Goal: Task Accomplishment & Management: Manage account settings

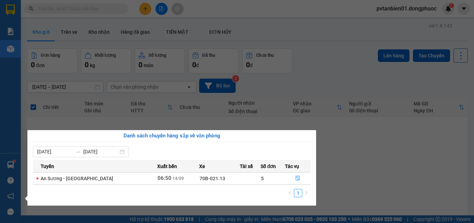
click at [372, 155] on section "Kết quả tìm kiếm ( 0 ) Bộ lọc Ngày tạo đơn gần nhất No Data pvtanbien01.dongphu…" at bounding box center [237, 111] width 474 height 223
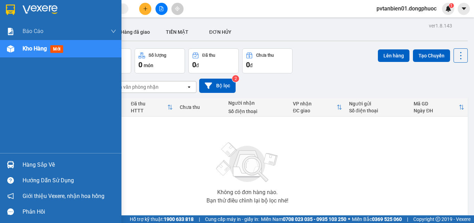
click at [32, 163] on div "Hàng sắp về" at bounding box center [70, 164] width 94 height 10
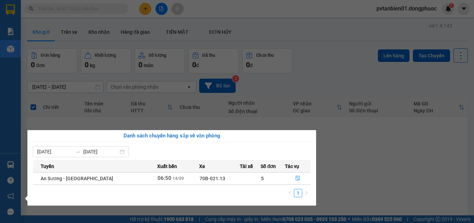
click at [348, 171] on section "Kết quả tìm kiếm ( 0 ) Bộ lọc Ngày tạo đơn gần nhất No Data pvtanbien01.dongphu…" at bounding box center [237, 111] width 474 height 223
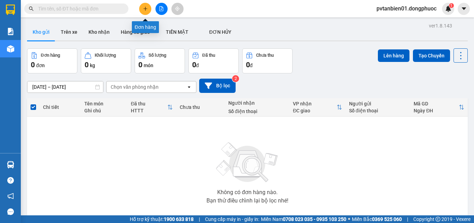
click at [147, 7] on icon "plus" at bounding box center [145, 8] width 5 height 5
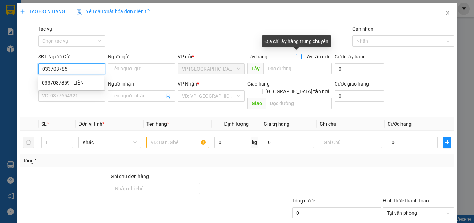
type input "0337037859"
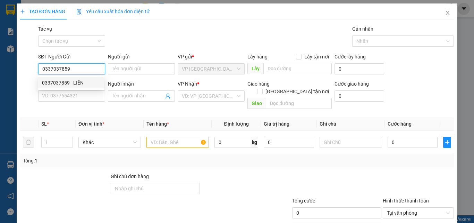
click at [85, 81] on div "0337037859 - LIÊN" at bounding box center [71, 83] width 58 height 8
type input "LIÊN"
type input "0877852988"
type input "HUY"
type input "hư không đền"
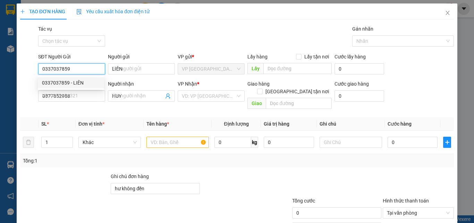
type input "75.000"
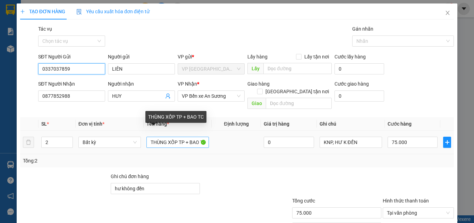
type input "0337037859"
click at [199, 137] on input "THÙNG XỐP TP + BAO TC" at bounding box center [178, 142] width 63 height 11
click at [197, 137] on input "THÙNG XỐP TP + BTC" at bounding box center [178, 142] width 63 height 11
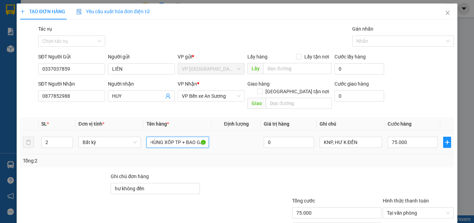
scroll to position [0, 7]
type input "THÙNG XỐP TP + BAO GẠO"
click at [413, 137] on input "75.000" at bounding box center [413, 142] width 50 height 11
type input "1"
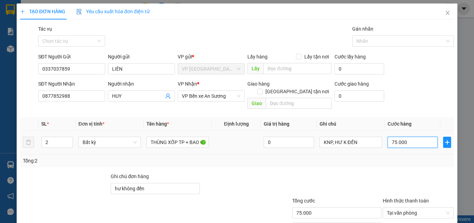
type input "1"
type input "16"
type input "165"
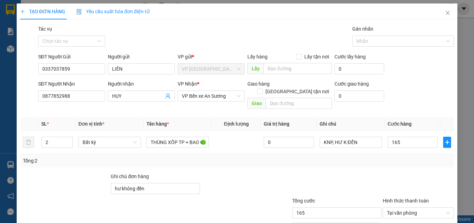
type input "165.000"
click at [406, 157] on div "Tổng: 2" at bounding box center [237, 160] width 434 height 13
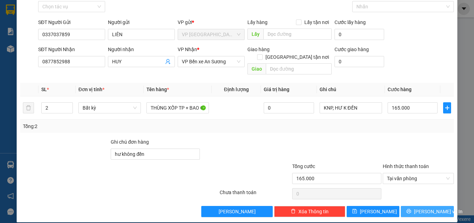
click at [427, 207] on span "[PERSON_NAME] và In" at bounding box center [438, 211] width 49 height 8
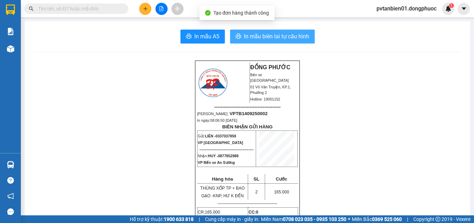
click at [286, 35] on span "In mẫu biên lai tự cấu hình" at bounding box center [276, 36] width 65 height 9
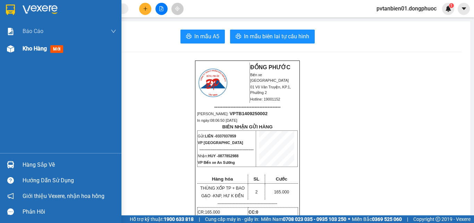
click at [37, 50] on span "Kho hàng" at bounding box center [35, 48] width 24 height 7
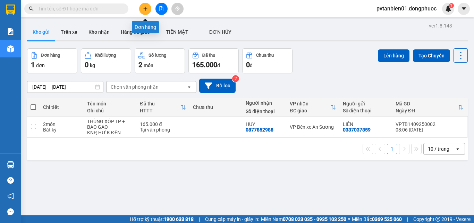
click at [142, 10] on button at bounding box center [145, 9] width 12 height 12
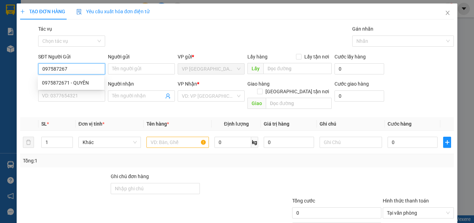
type input "0975872671"
click at [81, 82] on div "0975872671 - QUYÊN" at bounding box center [71, 83] width 58 height 8
type input "QUYÊN"
type input "0939130890"
type input "[PERSON_NAME]"
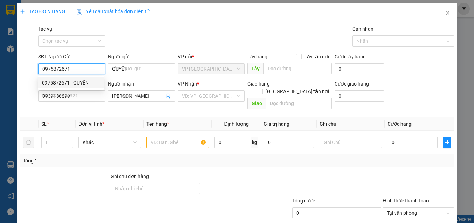
type input "50.000"
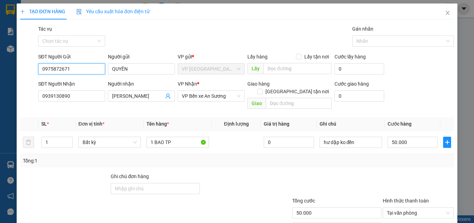
scroll to position [34, 0]
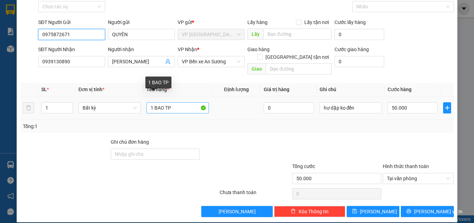
type input "0975872671"
click at [162, 102] on input "1 BAO TP" at bounding box center [178, 107] width 63 height 11
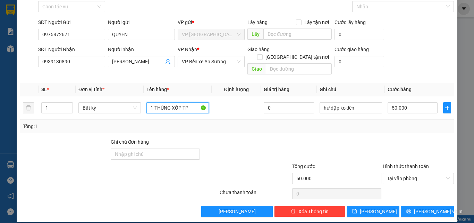
type input "1 THÙNG XỐP TP"
click at [325, 124] on div "Tổng: 1" at bounding box center [237, 125] width 434 height 13
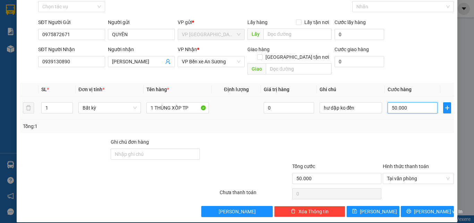
click at [405, 102] on input "50.000" at bounding box center [413, 107] width 50 height 11
type input "8"
type input "85"
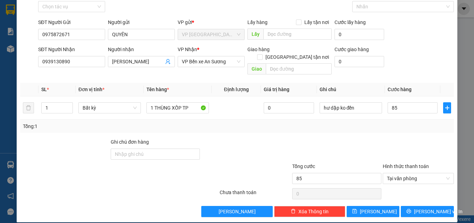
click at [390, 123] on div "Tổng: 1" at bounding box center [237, 125] width 434 height 13
type input "85.000"
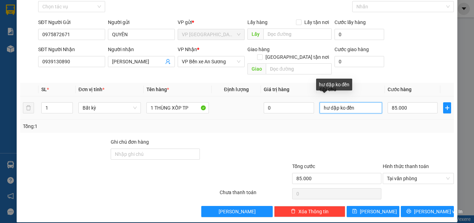
click at [335, 102] on input "hư dập ko đền" at bounding box center [351, 107] width 63 height 11
click at [357, 102] on input "hư dập ko đền" at bounding box center [351, 107] width 63 height 11
type input "h"
type input "K"
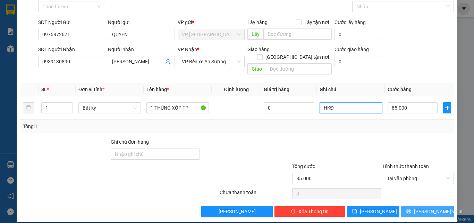
type input "HKĐ"
click at [432, 207] on span "[PERSON_NAME] và In" at bounding box center [438, 211] width 49 height 8
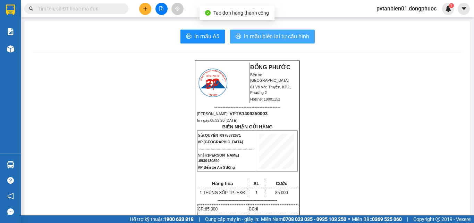
click at [282, 37] on span "In mẫu biên lai tự cấu hình" at bounding box center [276, 36] width 65 height 9
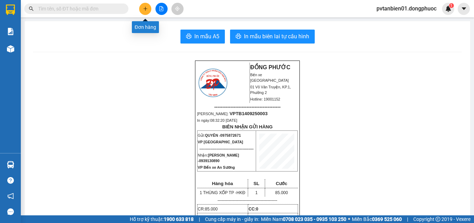
click at [145, 10] on icon "plus" at bounding box center [145, 8] width 5 height 5
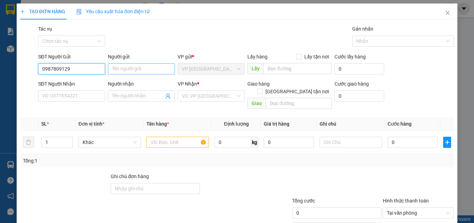
type input "0987809129"
click at [131, 69] on input "Người gửi" at bounding box center [141, 68] width 67 height 11
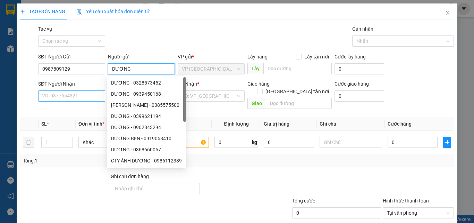
type input "DƯƠNG"
drag, startPoint x: 71, startPoint y: 96, endPoint x: 77, endPoint y: 95, distance: 6.3
click at [72, 96] on input "SĐT Người Nhận" at bounding box center [71, 95] width 67 height 11
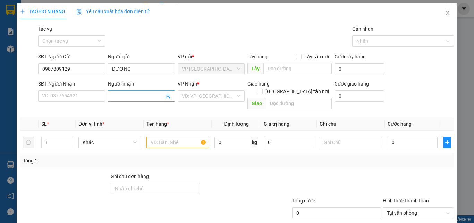
click at [120, 98] on input "Người nhận" at bounding box center [138, 96] width 52 height 8
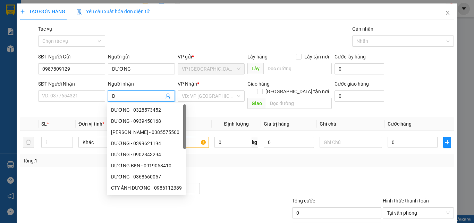
type input "D"
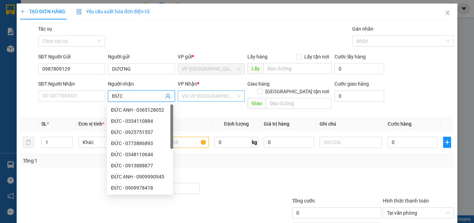
type input "ĐỨC"
click at [217, 98] on input "search" at bounding box center [209, 96] width 54 height 10
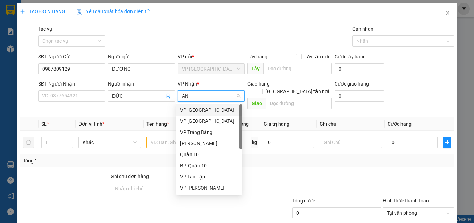
type input "AN"
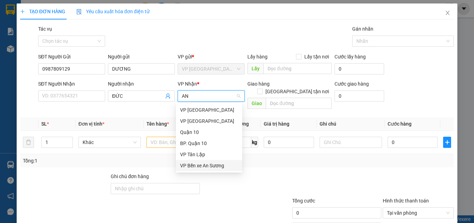
click at [215, 166] on div "VP Bến xe An Sương" at bounding box center [209, 166] width 58 height 8
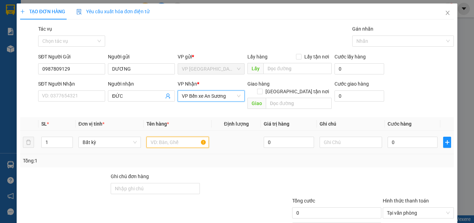
click at [165, 137] on input "text" at bounding box center [178, 142] width 63 height 11
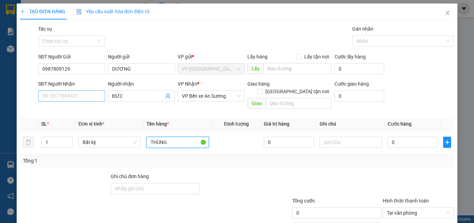
type input "THÙNG"
click at [57, 96] on input "SĐT Người Nhận" at bounding box center [71, 95] width 67 height 11
type input "0906497802"
click at [174, 137] on input "THÙNG" at bounding box center [178, 142] width 63 height 11
type input "THÙNG BÁNH"
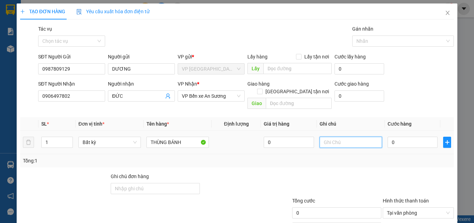
click at [357, 137] on input "text" at bounding box center [351, 142] width 63 height 11
type input "HKĐ"
drag, startPoint x: 414, startPoint y: 134, endPoint x: 416, endPoint y: 125, distance: 9.1
click at [415, 137] on input "0" at bounding box center [413, 142] width 50 height 11
type input "4"
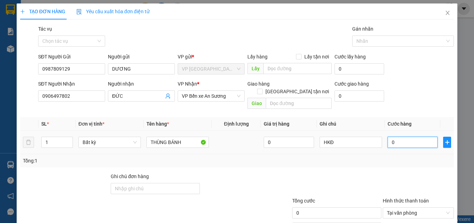
type input "4"
type input "45"
click at [385, 157] on div "Tổng: 1" at bounding box center [237, 161] width 429 height 8
type input "45.000"
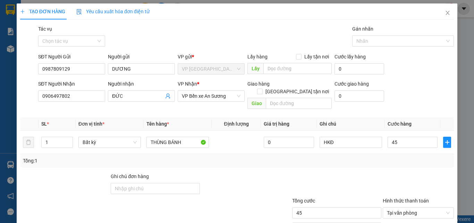
type input "45.000"
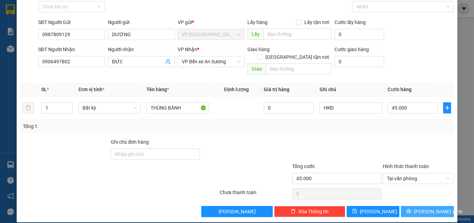
click at [433, 207] on span "[PERSON_NAME] và In" at bounding box center [438, 211] width 49 height 8
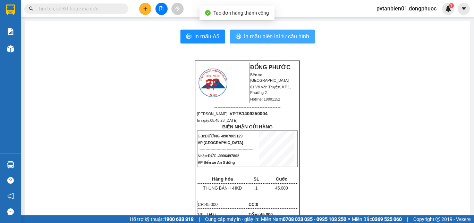
click at [271, 34] on span "In mẫu biên lai tự cấu hình" at bounding box center [276, 36] width 65 height 9
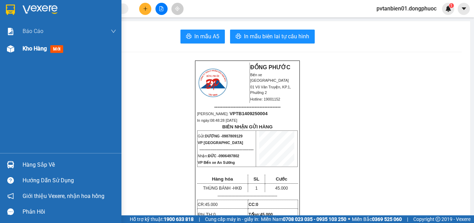
click at [32, 48] on span "Kho hàng" at bounding box center [35, 48] width 24 height 7
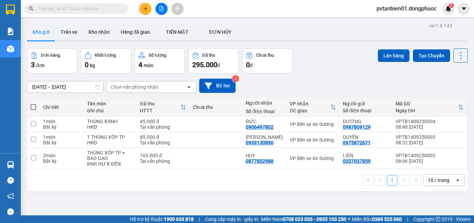
click at [96, 183] on div "1 10 / trang open" at bounding box center [248, 180] width 436 height 12
click at [36, 140] on input "checkbox" at bounding box center [33, 139] width 5 height 5
checkbox input "true"
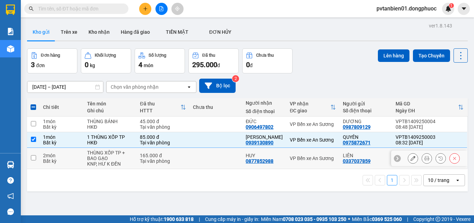
click at [34, 159] on input "checkbox" at bounding box center [33, 157] width 5 height 5
checkbox input "true"
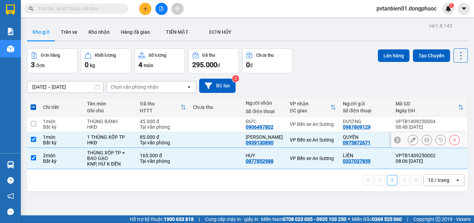
click at [32, 140] on input "checkbox" at bounding box center [33, 139] width 5 height 5
checkbox input "false"
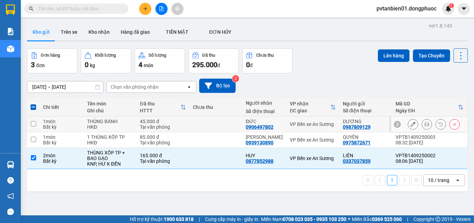
click at [32, 122] on input "checkbox" at bounding box center [33, 123] width 5 height 5
checkbox input "true"
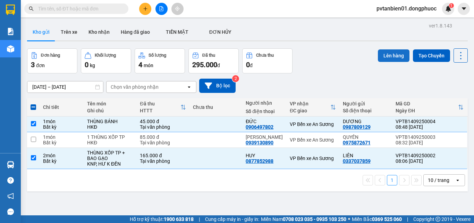
click at [386, 58] on button "Lên hàng" at bounding box center [394, 55] width 32 height 13
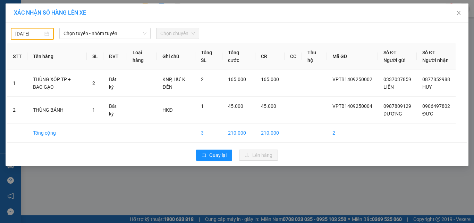
click at [38, 34] on input "[DATE]" at bounding box center [29, 34] width 28 height 8
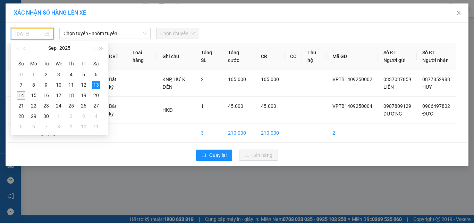
click at [20, 95] on div "14" at bounding box center [21, 95] width 8 height 8
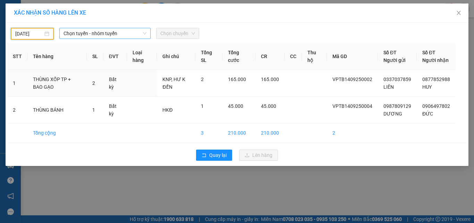
type input "[DATE]"
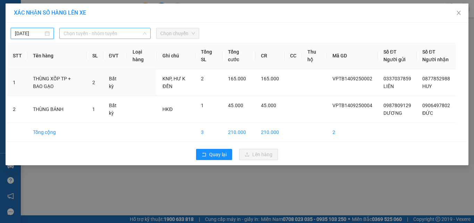
click at [111, 31] on span "Chọn tuyến - nhóm tuyến" at bounding box center [105, 33] width 83 height 10
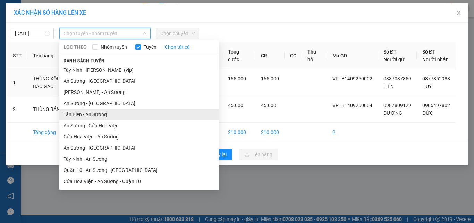
click at [86, 114] on li "Tân Biên - An Sương" at bounding box center [139, 114] width 160 height 11
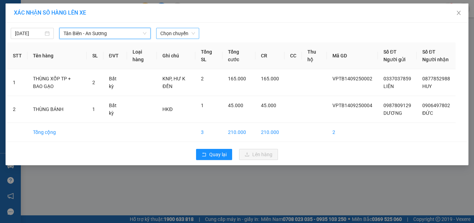
click at [171, 36] on span "Chọn chuyến" at bounding box center [177, 33] width 35 height 10
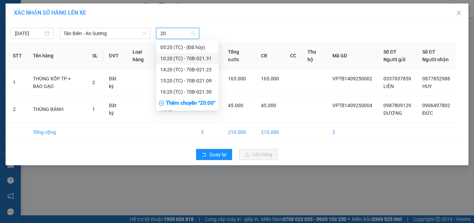
type input "20"
type input "2130"
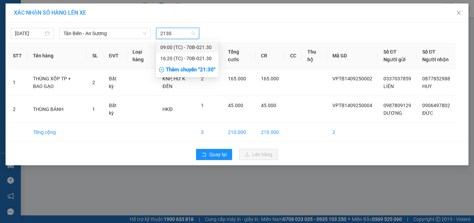
click at [190, 48] on div "09:00 (TC) - 70B-021.30" at bounding box center [187, 47] width 54 height 8
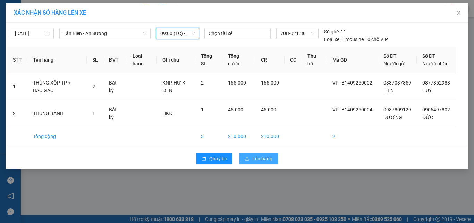
click at [264, 162] on span "Lên hàng" at bounding box center [263, 159] width 20 height 8
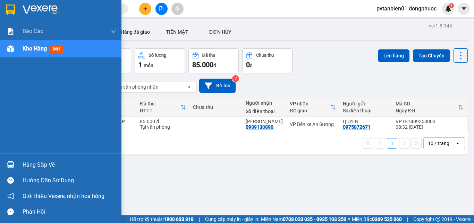
click at [10, 49] on img at bounding box center [10, 48] width 7 height 7
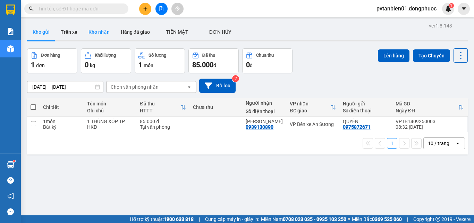
click at [94, 33] on button "Kho nhận" at bounding box center [99, 32] width 32 height 17
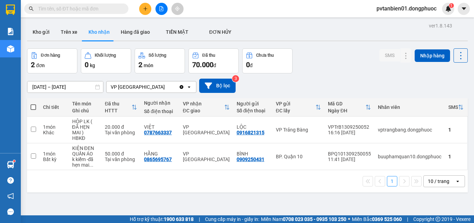
click at [106, 11] on input "text" at bounding box center [79, 9] width 82 height 8
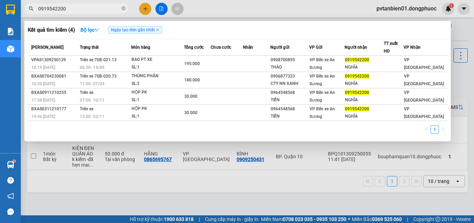
type input "0919542200"
click at [124, 9] on icon "close-circle" at bounding box center [124, 8] width 4 height 4
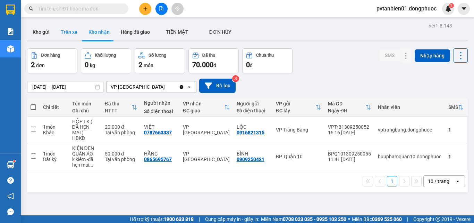
click at [79, 33] on button "Trên xe" at bounding box center [69, 32] width 28 height 17
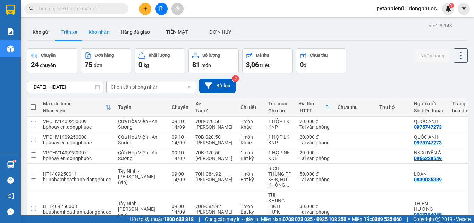
click at [102, 32] on button "Kho nhận" at bounding box center [99, 32] width 32 height 17
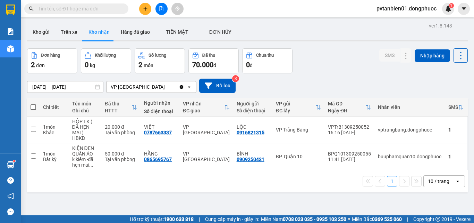
click at [112, 10] on input "text" at bounding box center [79, 9] width 82 height 8
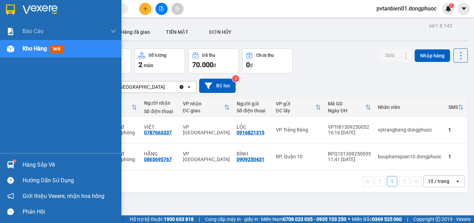
click at [13, 163] on img at bounding box center [10, 164] width 7 height 7
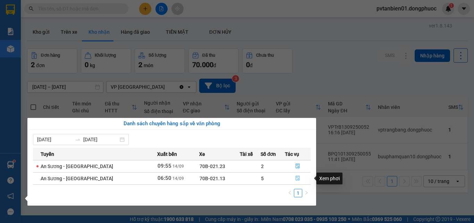
click at [297, 179] on icon "file-done" at bounding box center [298, 177] width 5 height 5
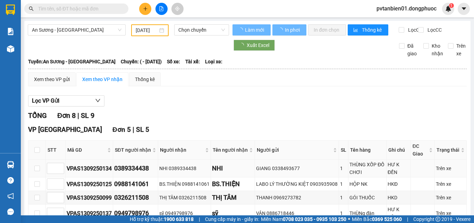
type input "[DATE]"
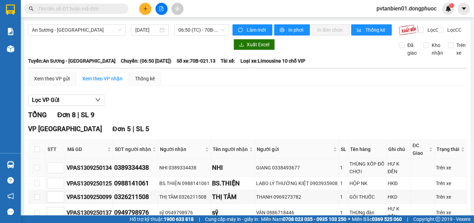
scroll to position [69, 0]
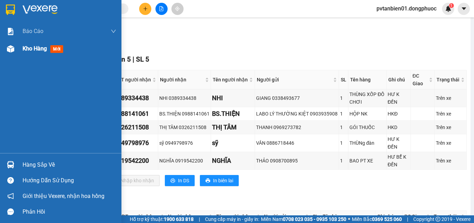
click at [14, 51] on div at bounding box center [11, 49] width 12 height 12
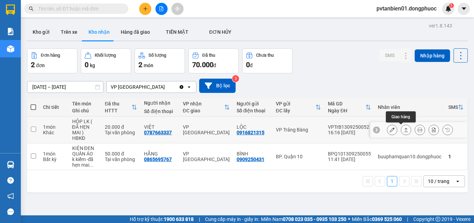
click at [404, 131] on icon at bounding box center [406, 129] width 5 height 5
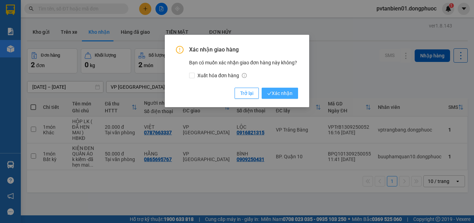
click at [284, 93] on span "Xác nhận" at bounding box center [279, 93] width 25 height 8
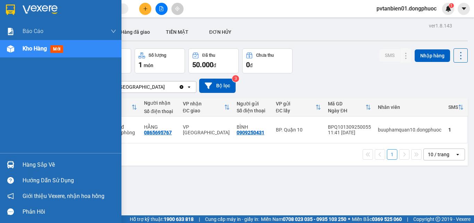
click at [17, 166] on div "Hàng sắp về" at bounding box center [61, 165] width 122 height 16
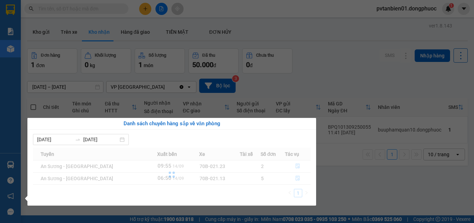
click at [335, 181] on section "Kết quả tìm kiếm ( 4 ) Bộ lọc Ngày tạo đơn gần nhất Mã ĐH Trạng thái Món hàng T…" at bounding box center [237, 111] width 474 height 223
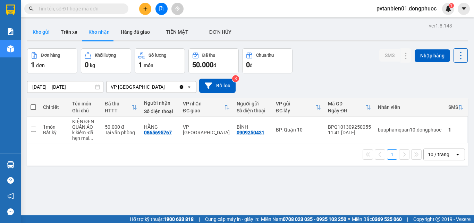
click at [50, 31] on button "Kho gửi" at bounding box center [41, 32] width 28 height 17
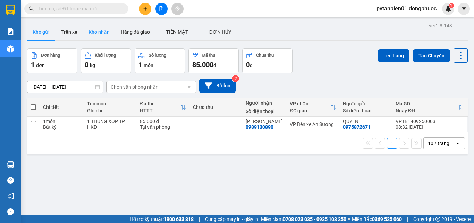
click at [91, 35] on button "Kho nhận" at bounding box center [99, 32] width 32 height 17
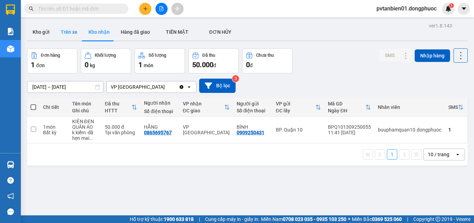
click at [59, 36] on button "Trên xe" at bounding box center [69, 32] width 28 height 17
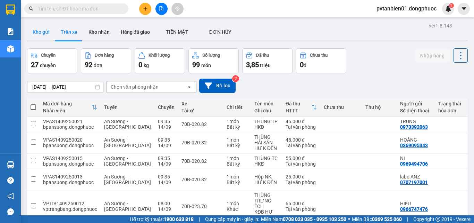
click at [47, 33] on button "Kho gửi" at bounding box center [41, 32] width 28 height 17
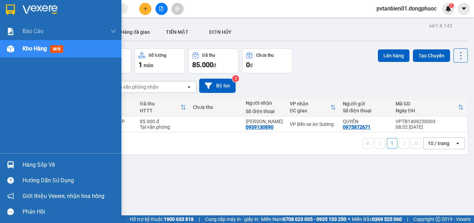
click at [20, 169] on div "Hàng sắp về" at bounding box center [61, 165] width 122 height 16
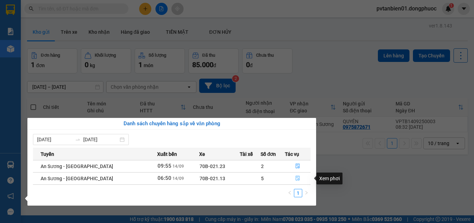
click at [292, 179] on button "button" at bounding box center [298, 178] width 25 height 11
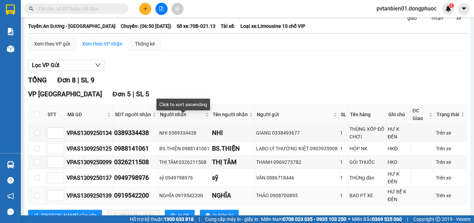
scroll to position [69, 0]
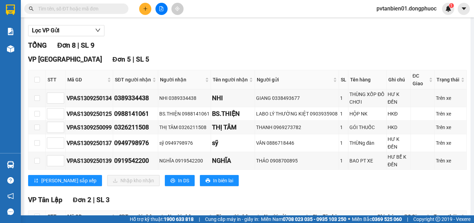
click at [143, 11] on button at bounding box center [145, 9] width 12 height 12
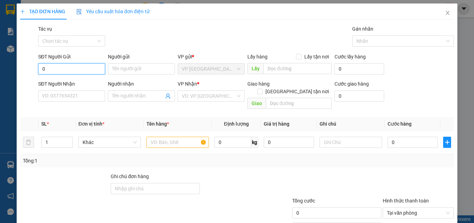
click at [85, 71] on input "0" at bounding box center [71, 68] width 67 height 11
type input "0338415005"
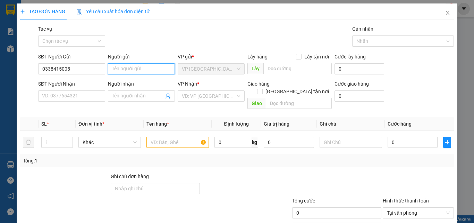
click at [115, 68] on input "Người gửi" at bounding box center [141, 68] width 67 height 11
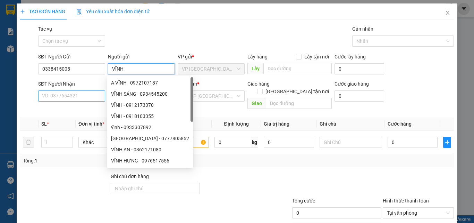
type input "VĨNH"
click at [71, 98] on input "SĐT Người Nhận" at bounding box center [71, 95] width 67 height 11
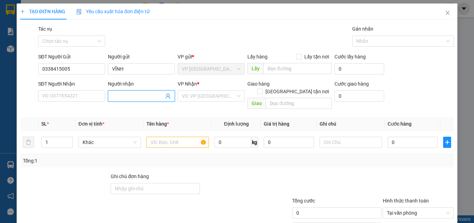
click at [116, 98] on input "Người nhận" at bounding box center [138, 96] width 52 height 8
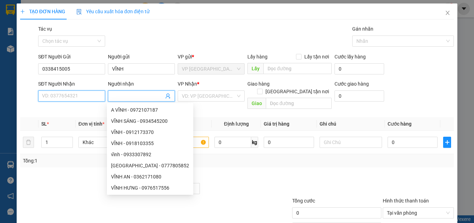
click at [90, 100] on input "SĐT Người Nhận" at bounding box center [71, 95] width 67 height 11
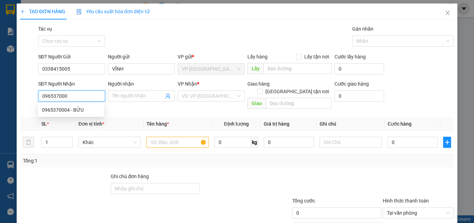
type input "0965370004"
click at [84, 107] on div "0965370004 - BỬU" at bounding box center [71, 110] width 58 height 8
type input "BỬU"
type input "30.000"
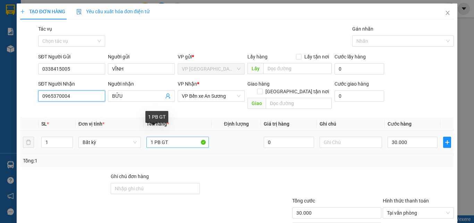
type input "0965370004"
click at [166, 137] on input "1 PB GT" at bounding box center [178, 142] width 63 height 11
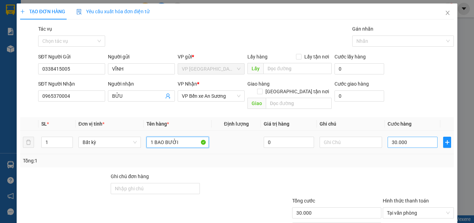
type input "1 BAO BƯỞI"
click at [397, 137] on input "30.000" at bounding box center [413, 142] width 50 height 11
type input "5"
type input "55"
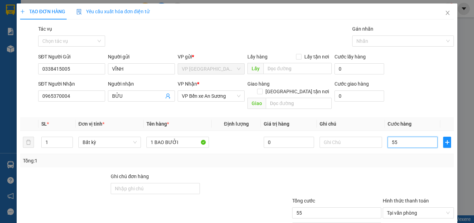
type input "55"
type input "55.000"
click at [419, 159] on div "Tổng: 1" at bounding box center [237, 160] width 434 height 13
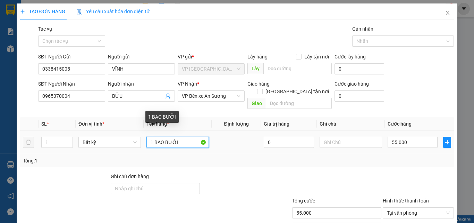
click at [182, 138] on input "1 BAO BƯỞI" at bounding box center [178, 142] width 63 height 11
type input "1 BAO TC"
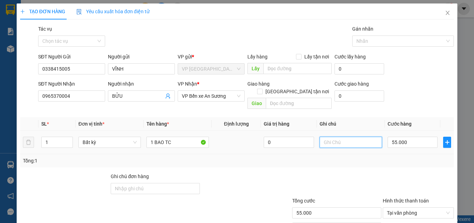
click at [349, 137] on input "text" at bounding box center [351, 142] width 63 height 11
type input "HKĐ"
click at [399, 157] on div "Tổng: 1" at bounding box center [237, 160] width 434 height 13
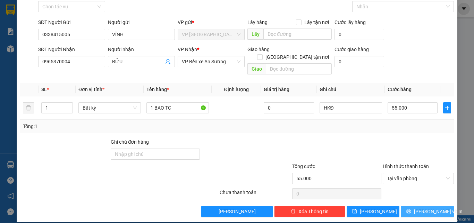
click at [419, 207] on span "[PERSON_NAME] và In" at bounding box center [438, 211] width 49 height 8
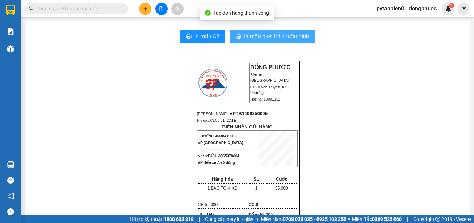
click at [277, 41] on button "In mẫu biên lai tự cấu hình" at bounding box center [272, 37] width 85 height 14
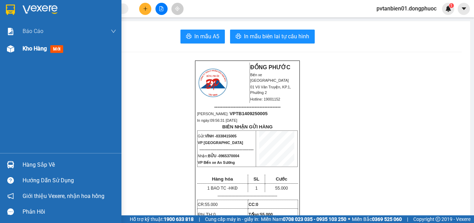
click at [11, 50] on img at bounding box center [10, 48] width 7 height 7
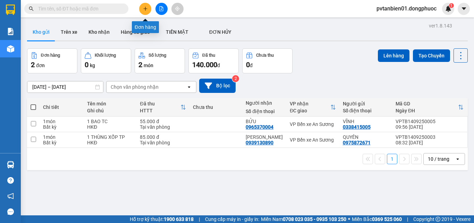
click at [146, 7] on icon "plus" at bounding box center [145, 8] width 5 height 5
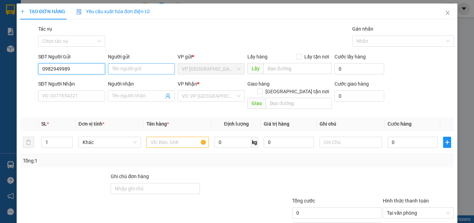
type input "0982949989"
click at [126, 71] on input "Người gửi" at bounding box center [141, 68] width 67 height 11
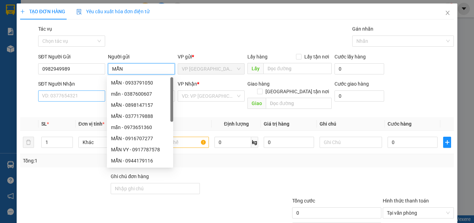
type input "MẪN"
click at [72, 96] on input "SĐT Người Nhận" at bounding box center [71, 95] width 67 height 11
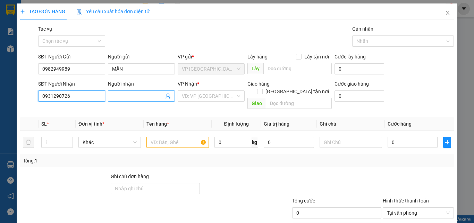
type input "0931290726"
click at [130, 99] on input "Người nhận" at bounding box center [138, 96] width 52 height 8
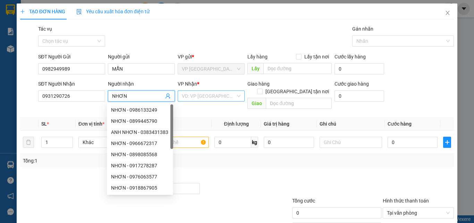
type input "NHƠN"
click at [199, 98] on input "search" at bounding box center [209, 96] width 54 height 10
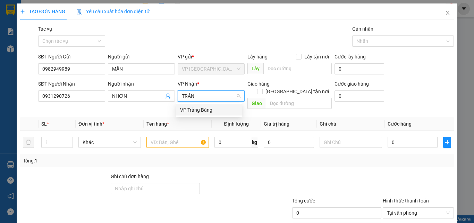
type input "TRẢNG"
click at [209, 107] on div "VP Trảng Bàng" at bounding box center [209, 110] width 58 height 8
click at [174, 137] on input "text" at bounding box center [178, 142] width 63 height 11
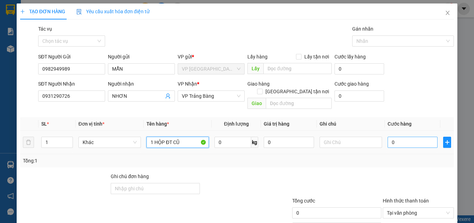
type input "1 HỘP ĐT CŨ"
click at [399, 137] on input "0" at bounding box center [413, 142] width 50 height 11
type input "2"
type input "25"
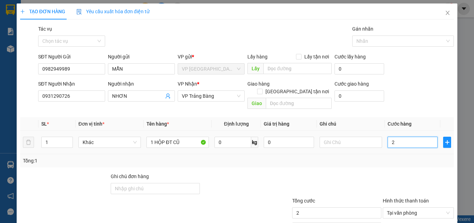
type input "25"
type input "25.000"
click at [400, 157] on div "Tổng: 1" at bounding box center [237, 161] width 429 height 8
click at [364, 137] on input "text" at bounding box center [351, 142] width 63 height 11
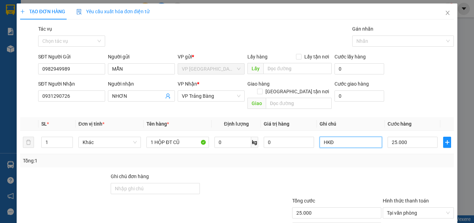
type input "HKĐ"
click at [392, 172] on div at bounding box center [418, 184] width 73 height 24
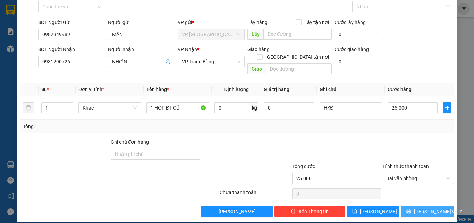
click at [424, 207] on span "[PERSON_NAME] và In" at bounding box center [438, 211] width 49 height 8
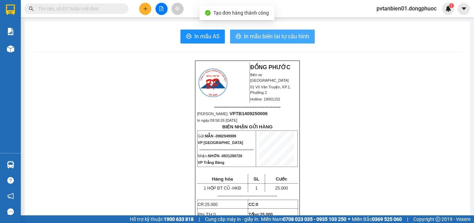
click at [262, 39] on span "In mẫu biên lai tự cấu hình" at bounding box center [276, 36] width 65 height 9
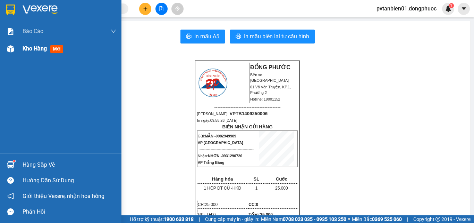
click at [28, 49] on span "Kho hàng" at bounding box center [35, 48] width 24 height 7
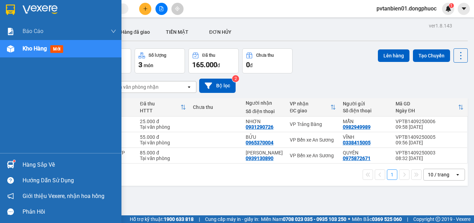
click at [16, 164] on div at bounding box center [11, 164] width 12 height 12
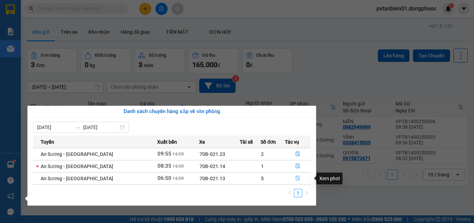
click at [296, 179] on icon "file-done" at bounding box center [298, 177] width 5 height 5
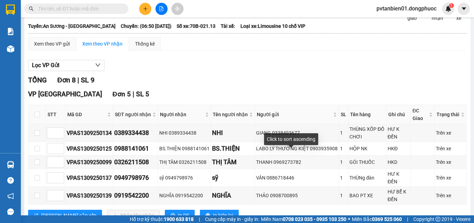
scroll to position [104, 0]
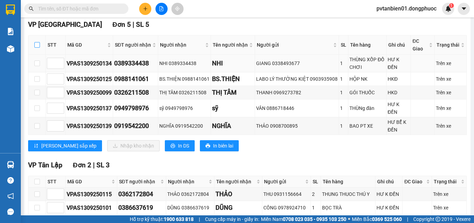
drag, startPoint x: 37, startPoint y: 52, endPoint x: 47, endPoint y: 72, distance: 22.2
click at [37, 48] on input "checkbox" at bounding box center [37, 45] width 6 height 6
checkbox input "true"
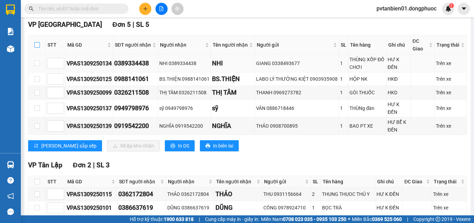
checkbox input "true"
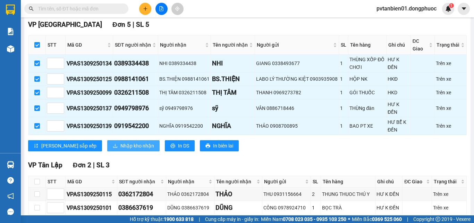
click at [121, 148] on span "Nhập kho nhận" at bounding box center [138, 146] width 34 height 8
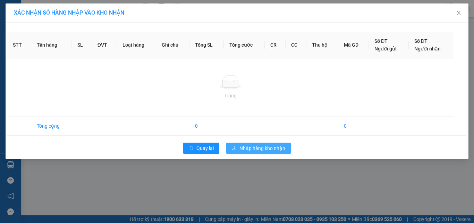
click at [268, 146] on span "Nhập hàng kho nhận" at bounding box center [263, 148] width 46 height 8
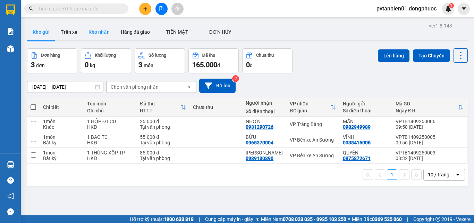
click at [97, 31] on button "Kho nhận" at bounding box center [99, 32] width 32 height 17
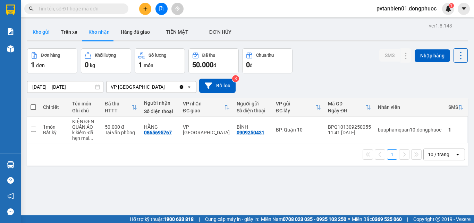
click at [41, 34] on button "Kho gửi" at bounding box center [41, 32] width 28 height 17
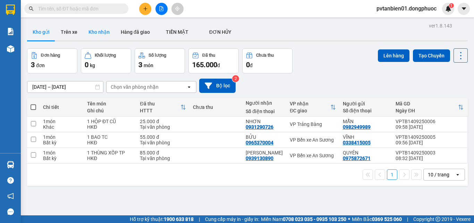
click at [89, 31] on button "Kho nhận" at bounding box center [99, 32] width 32 height 17
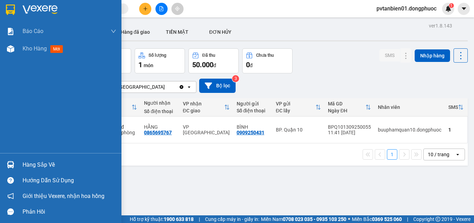
click at [28, 165] on div "Hàng sắp về" at bounding box center [70, 164] width 94 height 10
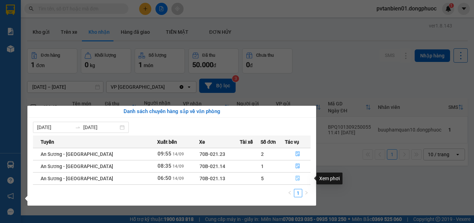
click at [296, 178] on icon "file-done" at bounding box center [298, 177] width 5 height 5
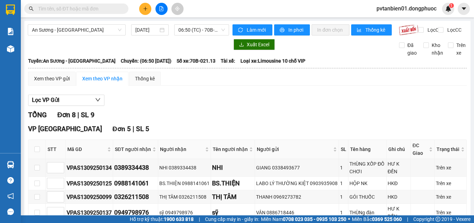
scroll to position [35, 0]
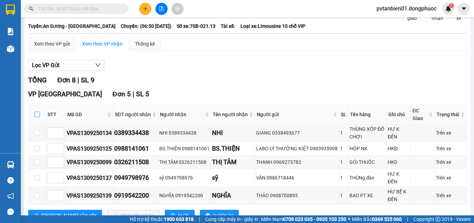
click at [38, 117] on input "checkbox" at bounding box center [37, 115] width 6 height 6
checkbox input "true"
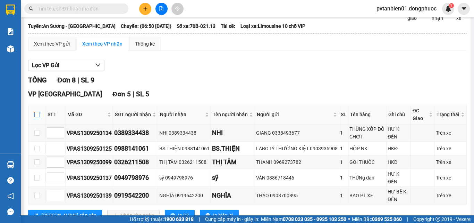
checkbox input "true"
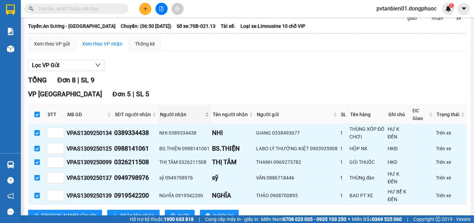
scroll to position [139, 0]
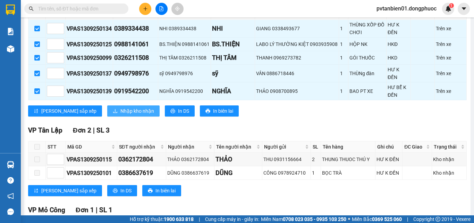
click at [121, 113] on span "Nhập kho nhận" at bounding box center [138, 111] width 34 height 8
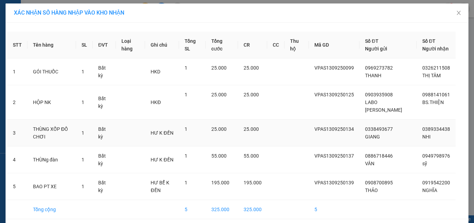
scroll to position [35, 0]
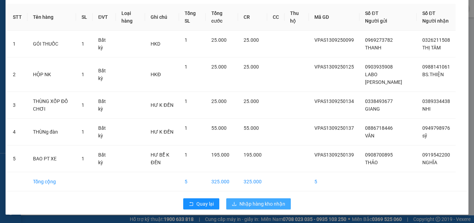
click at [261, 201] on span "Nhập hàng kho nhận" at bounding box center [263, 204] width 46 height 8
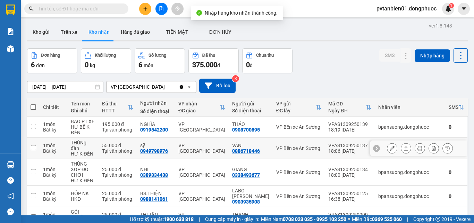
scroll to position [35, 0]
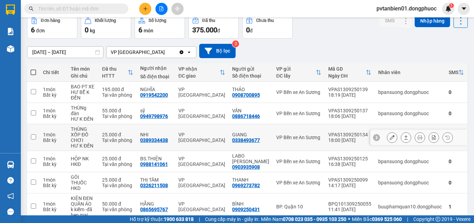
click at [35, 134] on input "checkbox" at bounding box center [33, 136] width 5 height 5
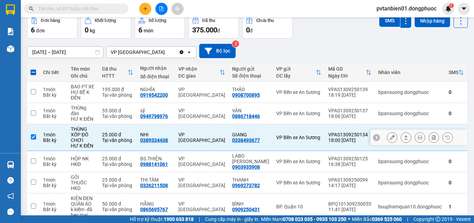
click at [404, 135] on icon at bounding box center [406, 137] width 5 height 5
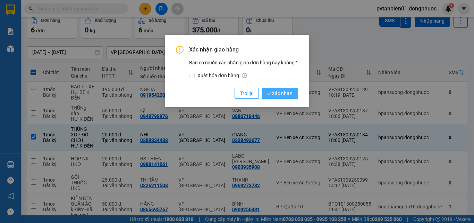
click at [274, 92] on span "Xác nhận" at bounding box center [279, 93] width 25 height 8
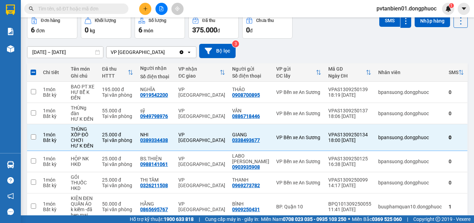
checkbox input "false"
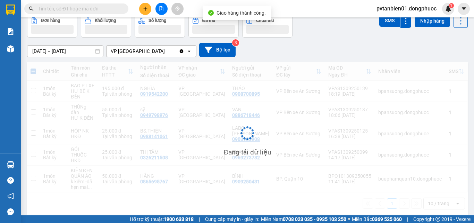
scroll to position [32, 0]
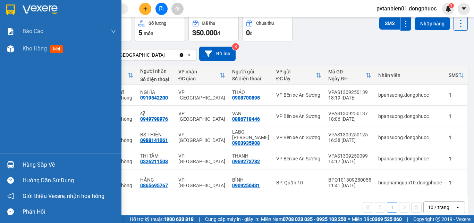
click at [32, 165] on div "Hàng sắp về" at bounding box center [70, 164] width 94 height 10
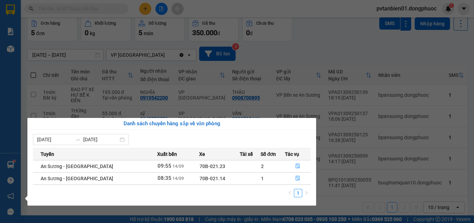
click at [349, 29] on section "Kết quả tìm kiếm ( 4 ) Bộ lọc Ngày tạo đơn gần nhất Mã ĐH Trạng thái Món hàng T…" at bounding box center [237, 111] width 474 height 223
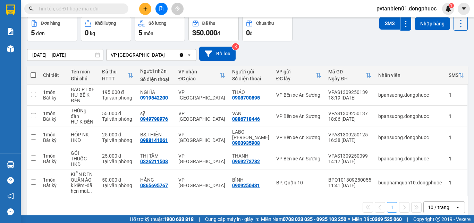
click at [106, 11] on input "text" at bounding box center [79, 9] width 82 height 8
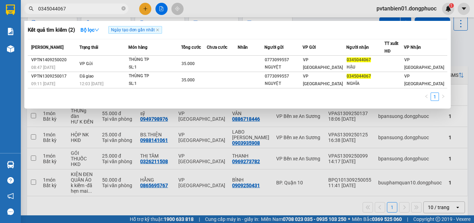
type input "0345044067"
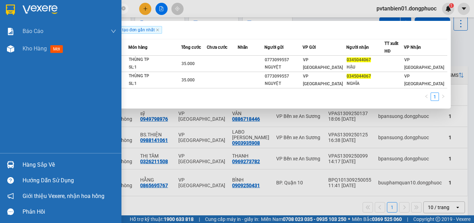
drag, startPoint x: 85, startPoint y: 7, endPoint x: 6, endPoint y: 6, distance: 79.2
click at [6, 6] on section "Kết quả tìm kiếm ( 2 ) Bộ lọc Ngày tạo đơn gần nhất Mã ĐH Trạng thái Món hàng T…" at bounding box center [237, 111] width 474 height 223
click at [6, 6] on img at bounding box center [10, 10] width 9 height 10
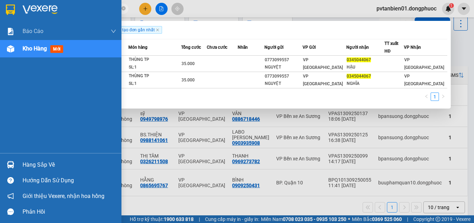
drag, startPoint x: 14, startPoint y: 163, endPoint x: 35, endPoint y: 166, distance: 22.1
click at [14, 163] on img at bounding box center [10, 164] width 7 height 7
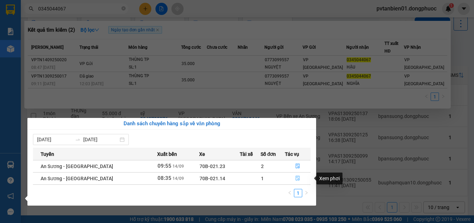
click at [296, 178] on icon "file-done" at bounding box center [298, 177] width 5 height 5
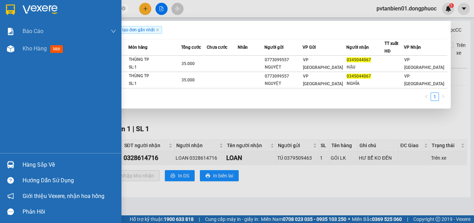
click at [29, 160] on div "Hàng sắp về" at bounding box center [70, 164] width 94 height 10
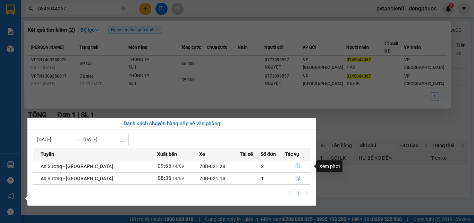
click at [296, 164] on icon "file-done" at bounding box center [298, 165] width 5 height 5
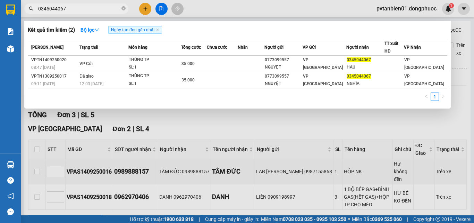
click at [97, 11] on input "0345044067" at bounding box center [79, 9] width 82 height 8
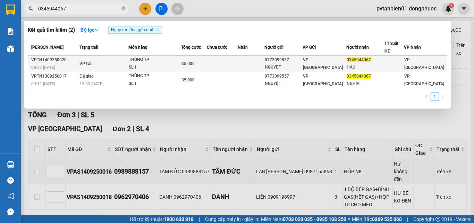
click at [88, 64] on span "VP Gửi" at bounding box center [86, 63] width 13 height 5
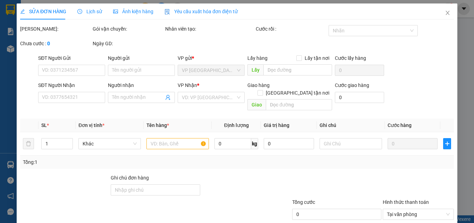
type input "0773099557"
type input "NGUYỆT"
type input "0345044067"
type input "HẬU"
type input "35.000"
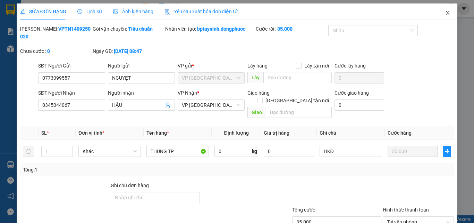
click at [445, 14] on icon "close" at bounding box center [448, 13] width 6 height 6
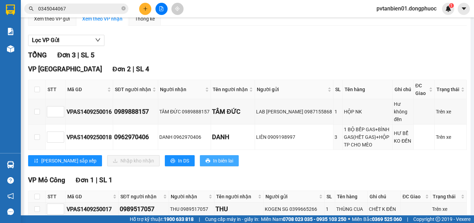
scroll to position [94, 0]
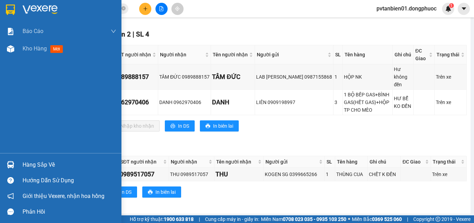
click at [40, 164] on div "Hàng sắp về" at bounding box center [70, 164] width 94 height 10
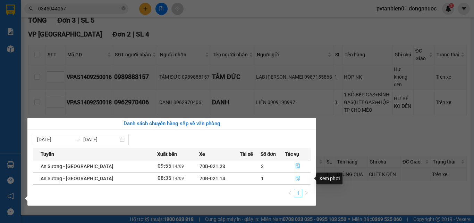
click at [296, 177] on icon "file-done" at bounding box center [298, 177] width 5 height 5
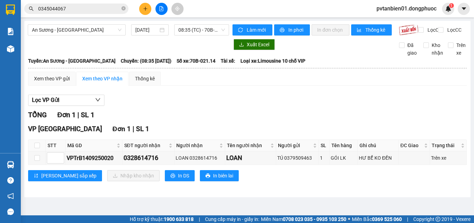
click at [84, 8] on input "0345044067" at bounding box center [79, 9] width 82 height 8
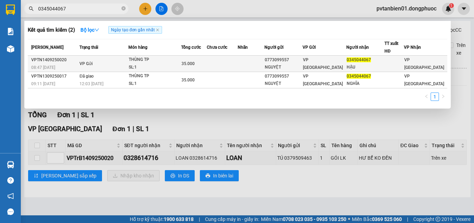
click at [238, 65] on td at bounding box center [222, 64] width 31 height 16
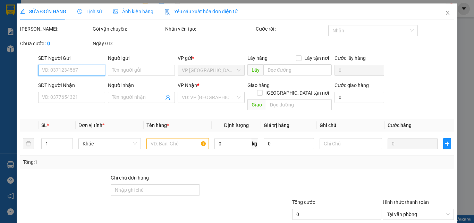
type input "0773099557"
type input "NGUYỆT"
type input "0345044067"
type input "HẬU"
type input "35.000"
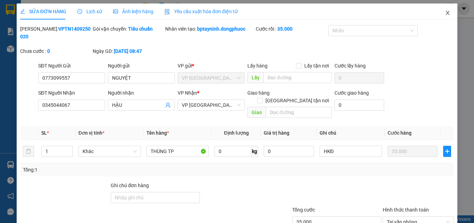
click at [446, 13] on icon "close" at bounding box center [448, 13] width 4 height 4
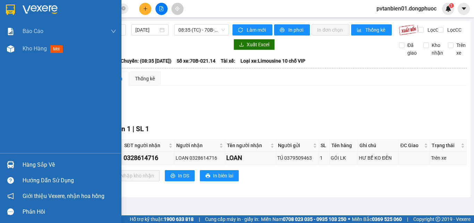
click at [23, 162] on div "Hàng sắp về" at bounding box center [70, 164] width 94 height 10
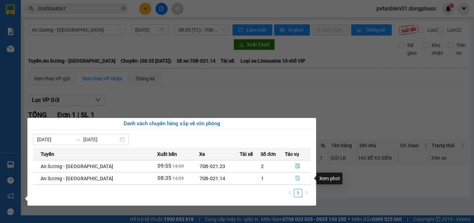
click at [296, 176] on icon "file-done" at bounding box center [298, 177] width 5 height 5
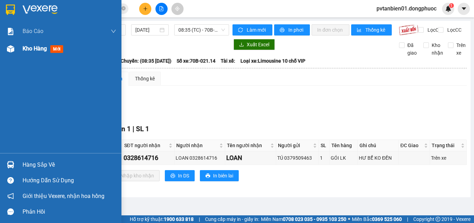
click at [32, 44] on div "Kho hàng mới" at bounding box center [44, 48] width 43 height 9
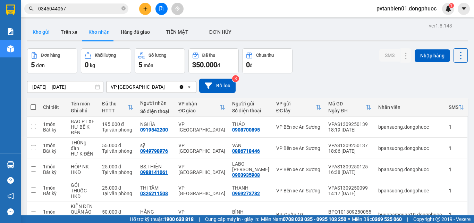
click at [42, 33] on button "Kho gửi" at bounding box center [41, 32] width 28 height 17
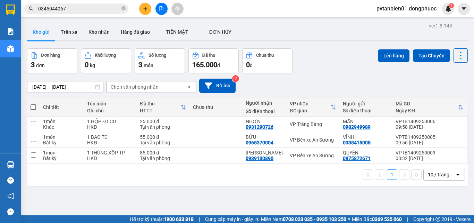
click at [31, 105] on span at bounding box center [34, 107] width 6 height 6
click at [33, 104] on input "checkbox" at bounding box center [33, 104] width 0 height 0
checkbox input "true"
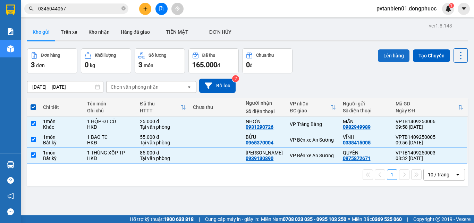
click at [389, 58] on button "Lên hàng" at bounding box center [394, 55] width 32 height 13
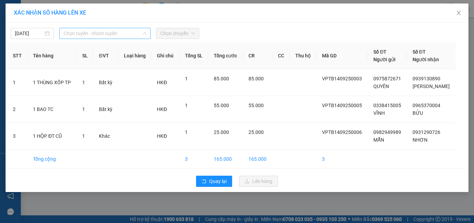
click at [114, 37] on span "Chọn tuyến - nhóm tuyến" at bounding box center [105, 33] width 83 height 10
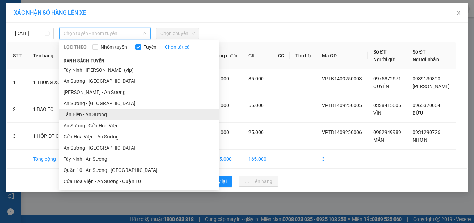
click at [78, 115] on li "Tân Biên - An Sương" at bounding box center [139, 114] width 160 height 11
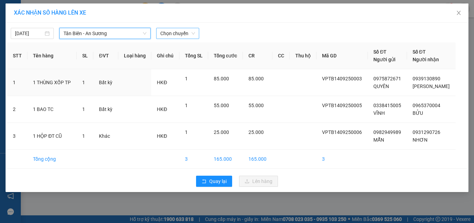
click at [174, 34] on span "Chọn chuyến" at bounding box center [177, 33] width 35 height 10
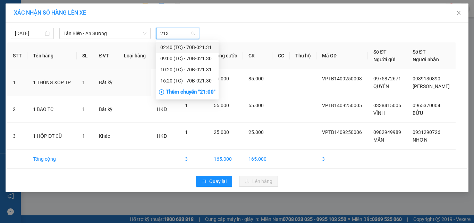
type input "2131"
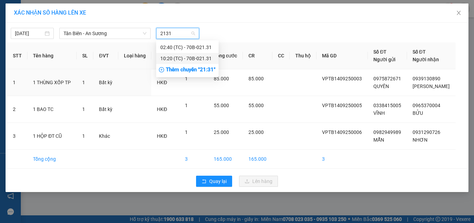
click at [171, 57] on div "10:20 (TC) - 70B-021.31" at bounding box center [187, 59] width 54 height 8
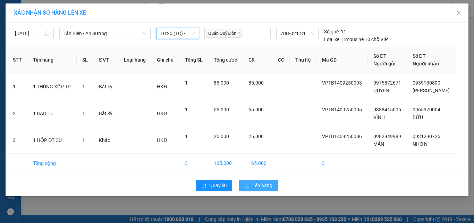
click at [263, 185] on span "Lên hàng" at bounding box center [263, 185] width 20 height 8
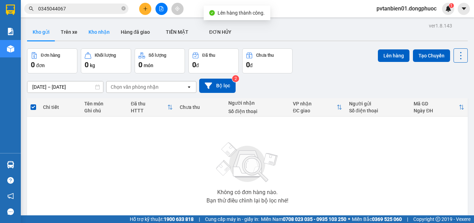
click at [102, 33] on button "Kho nhận" at bounding box center [99, 32] width 32 height 17
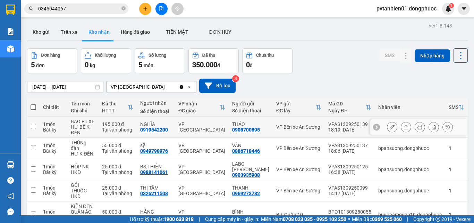
click at [34, 124] on input "checkbox" at bounding box center [33, 126] width 5 height 5
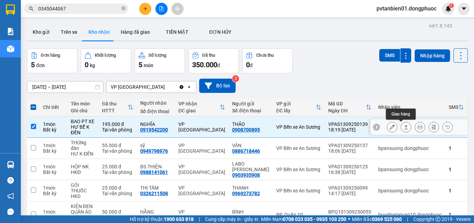
click at [405, 125] on icon at bounding box center [407, 127] width 4 height 4
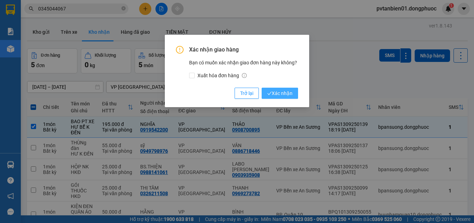
click at [280, 91] on span "Xác nhận" at bounding box center [279, 93] width 25 height 8
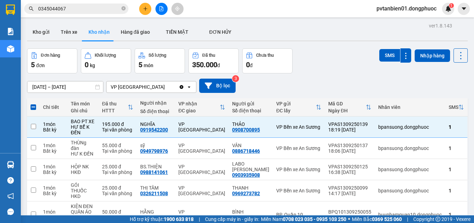
checkbox input "false"
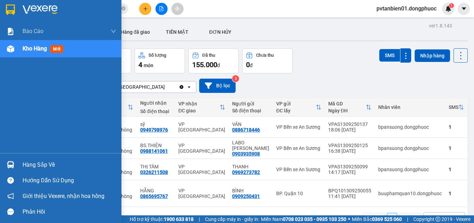
drag, startPoint x: 31, startPoint y: 163, endPoint x: 35, endPoint y: 163, distance: 4.2
click at [32, 163] on div "Hàng sắp về" at bounding box center [70, 164] width 94 height 10
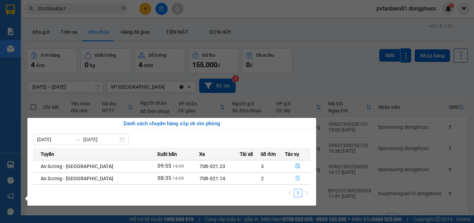
click at [296, 178] on icon "file-done" at bounding box center [298, 178] width 4 height 5
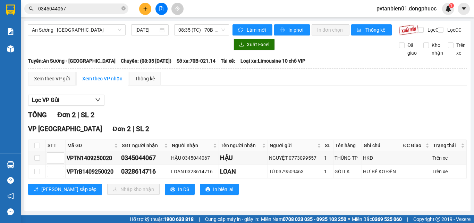
scroll to position [5, 0]
click at [38, 146] on input "checkbox" at bounding box center [37, 145] width 6 height 6
checkbox input "true"
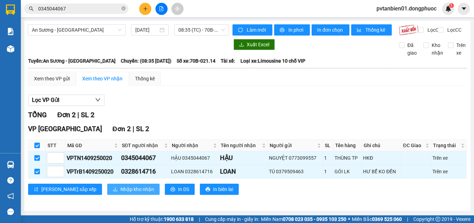
click at [121, 188] on span "Nhập kho nhận" at bounding box center [138, 189] width 34 height 8
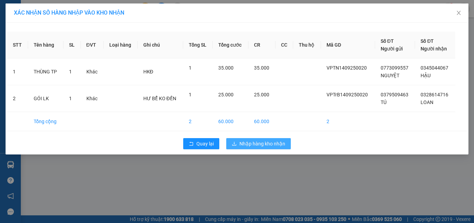
click at [277, 143] on span "Nhập hàng kho nhận" at bounding box center [263, 144] width 46 height 8
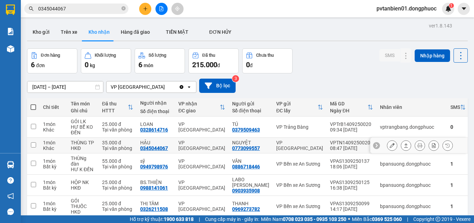
click at [36, 144] on input "checkbox" at bounding box center [33, 144] width 5 height 5
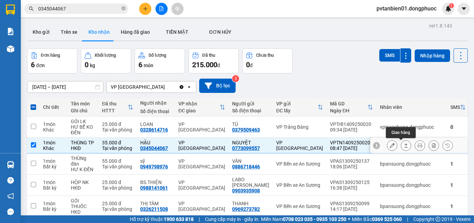
click at [404, 146] on icon at bounding box center [406, 145] width 5 height 5
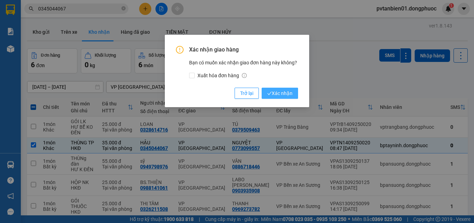
click at [282, 94] on span "Xác nhận" at bounding box center [279, 93] width 25 height 8
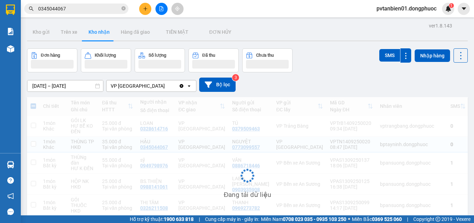
checkbox input "false"
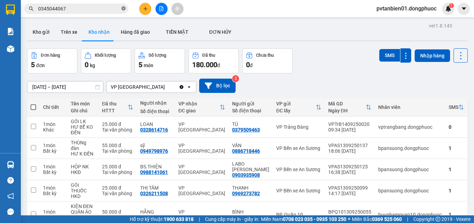
click at [125, 8] on icon "close-circle" at bounding box center [124, 8] width 4 height 4
click at [35, 30] on button "Kho gửi" at bounding box center [41, 32] width 28 height 17
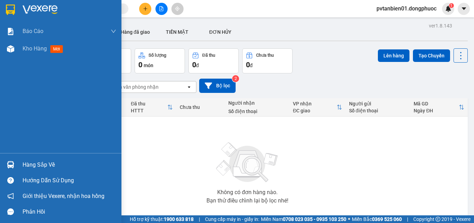
click at [33, 164] on div "Hàng sắp về" at bounding box center [70, 164] width 94 height 10
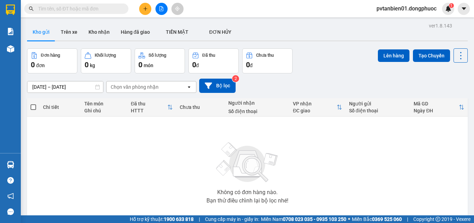
click at [380, 163] on section "Kết quả tìm kiếm ( 2 ) Bộ lọc Ngày tạo đơn gần nhất Mã ĐH Trạng thái Món hàng T…" at bounding box center [237, 111] width 474 height 223
click at [146, 9] on icon "plus" at bounding box center [145, 9] width 0 height 4
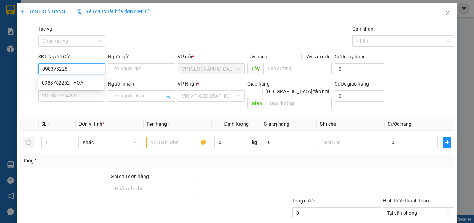
type input "0983752252"
click at [82, 79] on div "0983752252 - HOA" at bounding box center [71, 83] width 58 height 8
type input "HOA"
type input "0372108867"
type input "SANG"
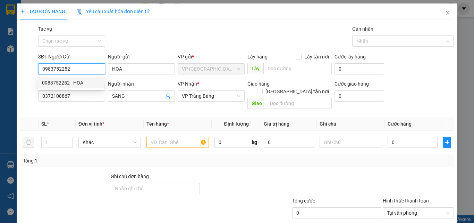
type input "25.000"
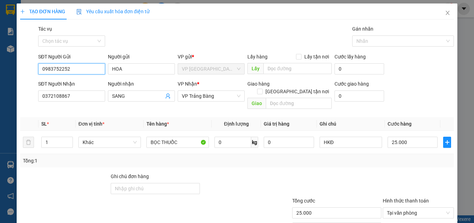
scroll to position [34, 0]
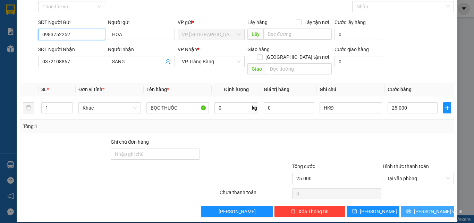
type input "0983752252"
click at [411, 209] on icon "printer" at bounding box center [409, 211] width 5 height 5
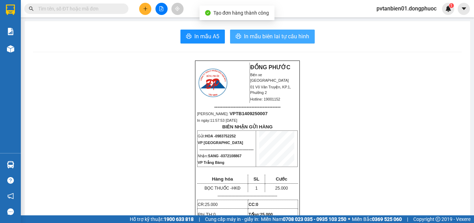
click at [276, 35] on span "In mẫu biên lai tự cấu hình" at bounding box center [276, 36] width 65 height 9
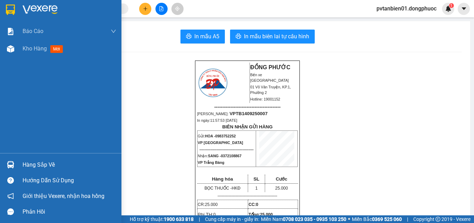
click at [39, 5] on img at bounding box center [40, 10] width 35 height 10
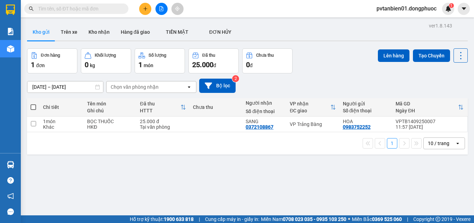
click at [43, 32] on button "Kho gửi" at bounding box center [41, 32] width 28 height 17
click at [73, 129] on div "Khác" at bounding box center [61, 127] width 37 height 6
checkbox input "true"
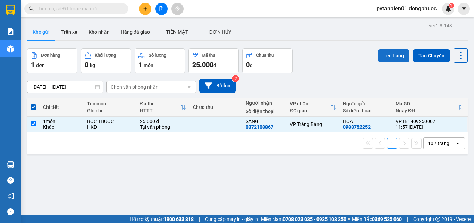
click at [397, 60] on button "Lên hàng" at bounding box center [394, 55] width 32 height 13
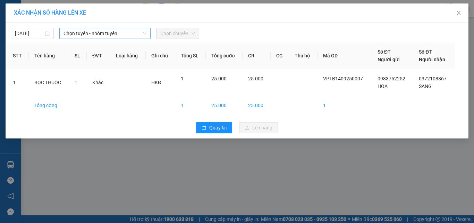
click at [124, 33] on span "Chọn tuyến - nhóm tuyến" at bounding box center [105, 33] width 83 height 10
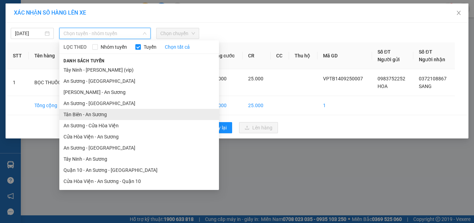
click at [90, 114] on li "Tân Biên - An Sương" at bounding box center [139, 114] width 160 height 11
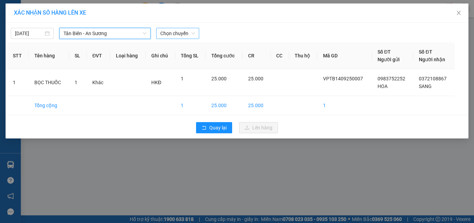
click at [176, 34] on span "Chọn chuyến" at bounding box center [177, 33] width 35 height 10
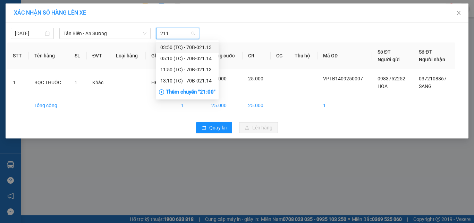
type input "2113"
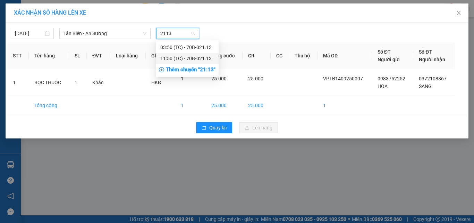
click at [178, 59] on div "11:50 (TC) - 70B-021.13" at bounding box center [187, 59] width 54 height 8
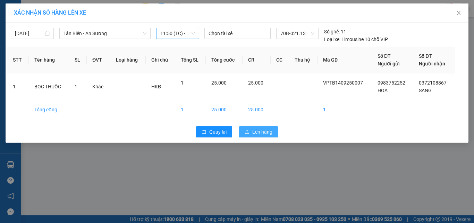
click at [272, 133] on span "Lên hàng" at bounding box center [263, 132] width 20 height 8
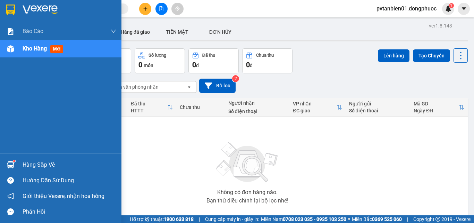
click at [8, 161] on div at bounding box center [11, 164] width 12 height 12
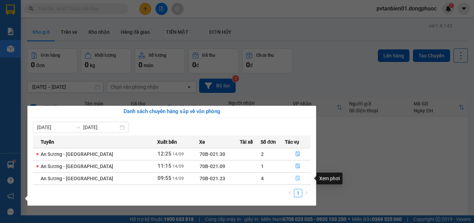
click at [296, 179] on icon "file-done" at bounding box center [298, 177] width 5 height 5
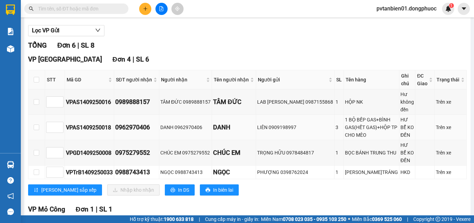
scroll to position [104, 0]
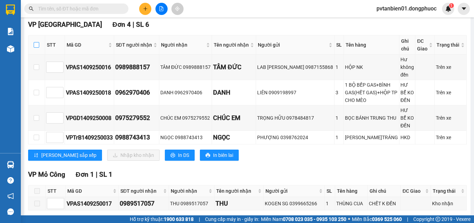
click at [36, 48] on input "checkbox" at bounding box center [37, 45] width 6 height 6
checkbox input "true"
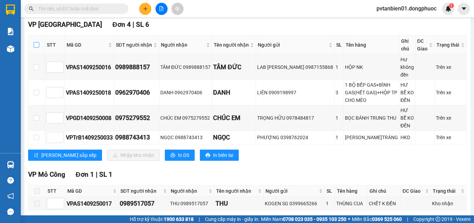
checkbox input "true"
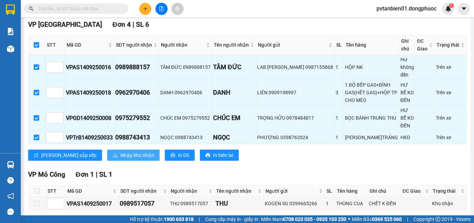
click at [121, 152] on span "Nhập kho nhận" at bounding box center [138, 155] width 34 height 8
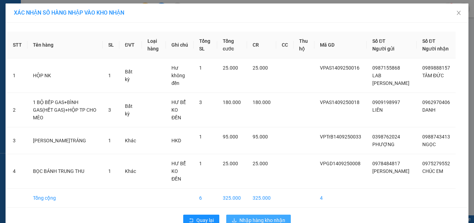
click at [272, 216] on span "Nhập hàng kho nhận" at bounding box center [263, 220] width 46 height 8
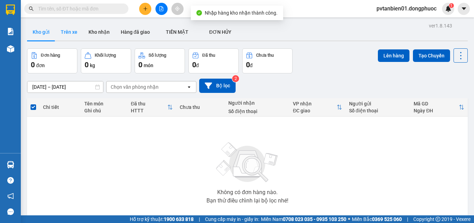
click at [70, 31] on button "Trên xe" at bounding box center [69, 32] width 28 height 17
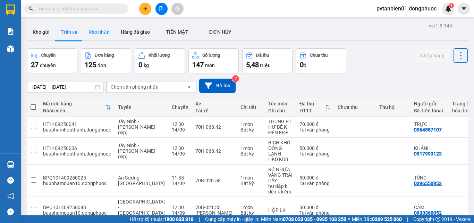
click at [107, 34] on button "Kho nhận" at bounding box center [99, 32] width 32 height 17
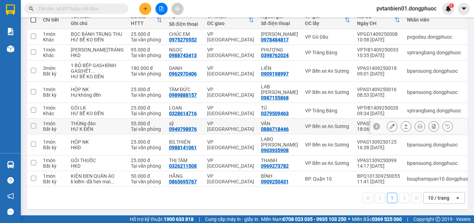
scroll to position [137, 0]
click at [35, 123] on input "checkbox" at bounding box center [33, 125] width 5 height 5
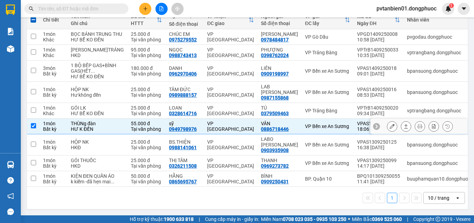
click at [404, 124] on icon at bounding box center [406, 126] width 5 height 5
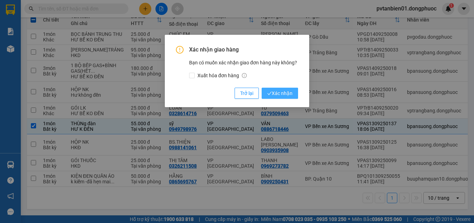
click at [281, 92] on span "Xác nhận" at bounding box center [279, 93] width 25 height 8
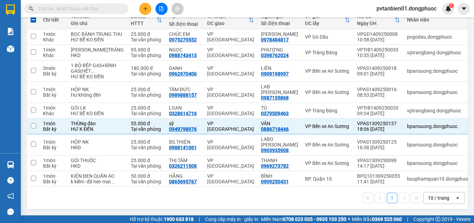
checkbox input "false"
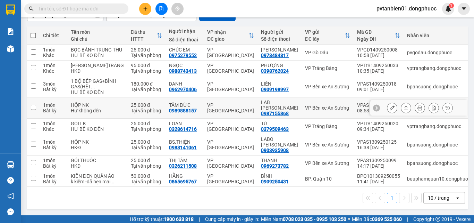
scroll to position [52, 0]
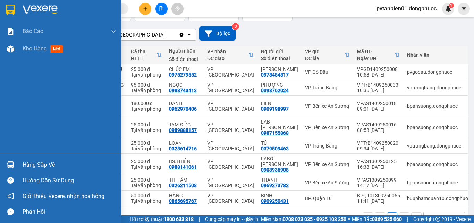
click at [21, 162] on div "Hàng sắp về" at bounding box center [61, 165] width 122 height 16
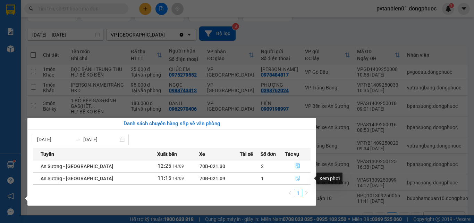
click at [296, 178] on icon "file-done" at bounding box center [298, 177] width 5 height 5
